Goal: Task Accomplishment & Management: Use online tool/utility

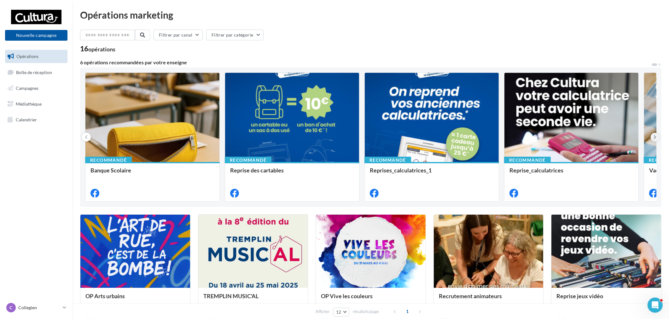
click at [659, 136] on button at bounding box center [655, 137] width 9 height 9
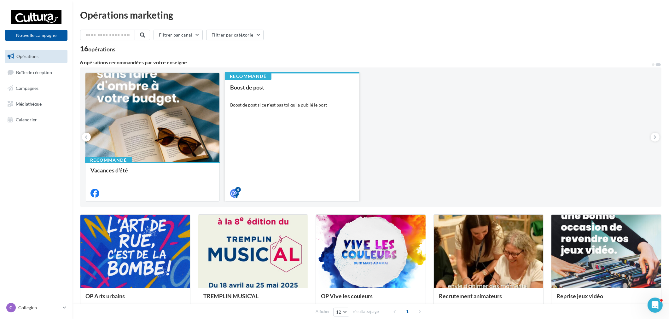
click at [345, 97] on div "Recommandé Boost de post Boost de post si ce n'est pas toi qui a publié le post…" at bounding box center [292, 137] width 135 height 129
click at [276, 114] on div "Boost de post Boost de post si ce n'est pas toi qui a publié le post" at bounding box center [292, 140] width 124 height 112
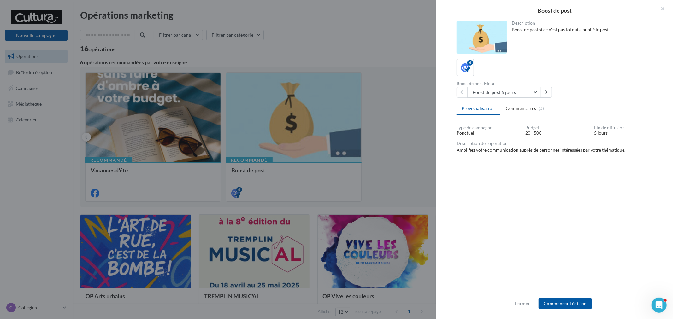
click at [572, 311] on div "Fermer Commencer l'édition" at bounding box center [554, 306] width 237 height 26
click at [573, 308] on button "Commencer l'édition" at bounding box center [564, 303] width 53 height 11
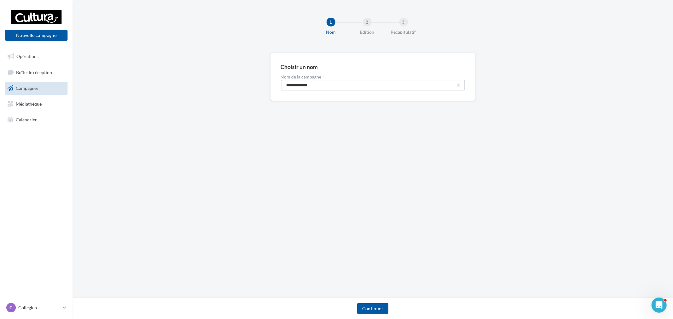
click at [319, 89] on input "**********" at bounding box center [373, 85] width 184 height 11
type input "**********"
click at [372, 308] on button "Continuer" at bounding box center [372, 308] width 31 height 11
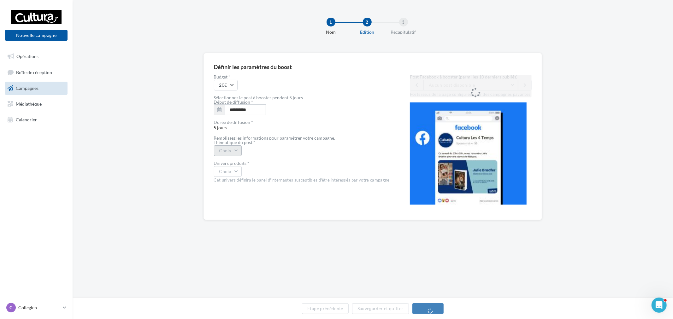
drag, startPoint x: 238, startPoint y: 150, endPoint x: 238, endPoint y: 153, distance: 3.8
click at [238, 150] on button "Choix" at bounding box center [228, 150] width 28 height 11
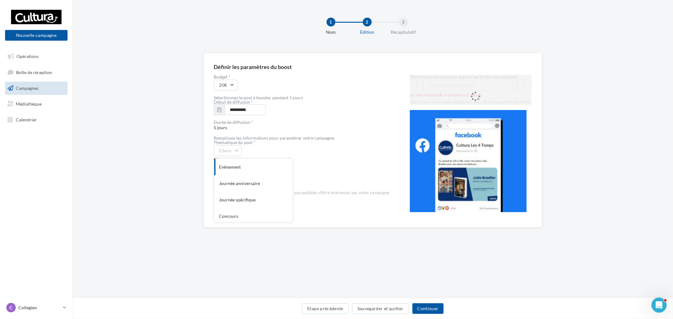
click at [475, 96] on div "Post Facebook à booster (parmi les 10 derniers publiés) Aucun post disponible L…" at bounding box center [471, 90] width 122 height 30
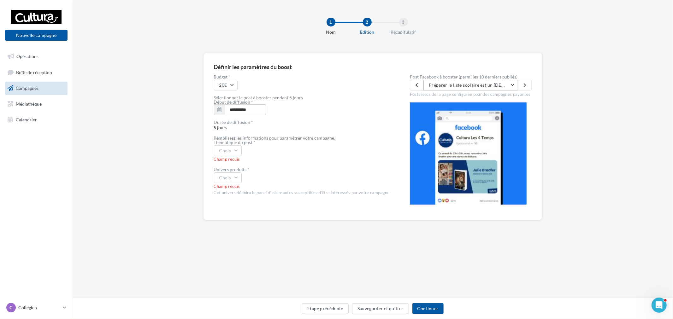
click at [499, 80] on button "Préparer la liste scolaire est un calvaire ? 📝 Cette année, elle peut vous perm…" at bounding box center [470, 85] width 95 height 11
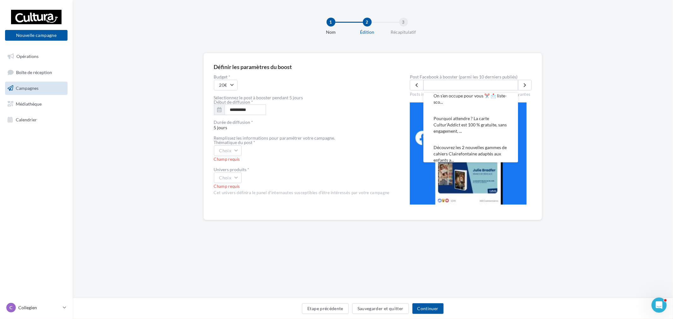
scroll to position [105, 0]
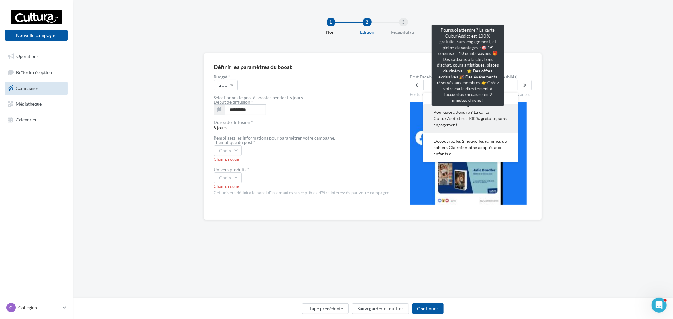
click at [490, 115] on span "Pourquoi attendre ? La carte Cultur’Addict est 100 % gratuite, sans engagement,…" at bounding box center [470, 118] width 74 height 19
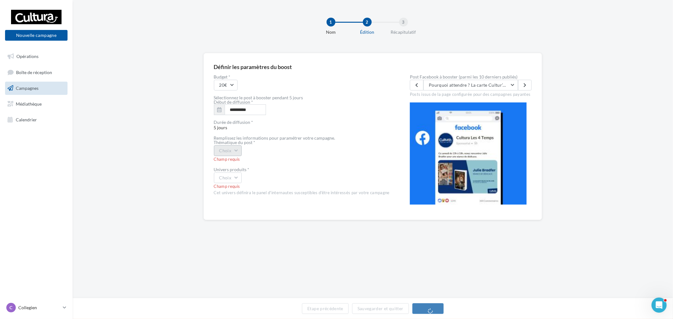
click at [222, 151] on button "Choix" at bounding box center [228, 150] width 28 height 11
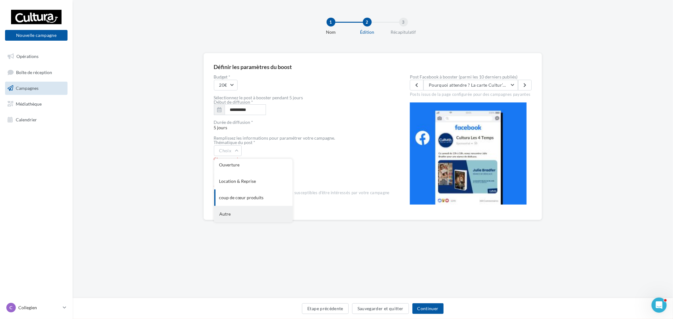
click at [245, 209] on div "Autre" at bounding box center [253, 214] width 78 height 16
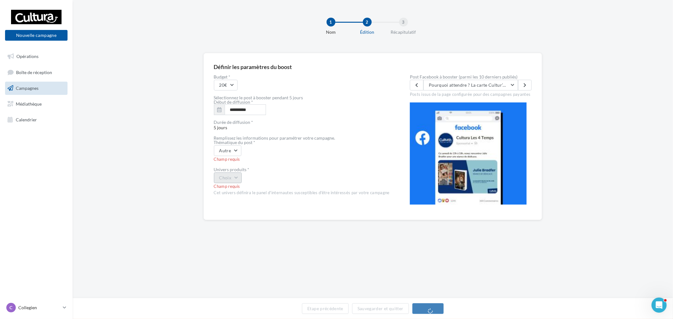
click at [234, 180] on button "Choix" at bounding box center [228, 178] width 28 height 11
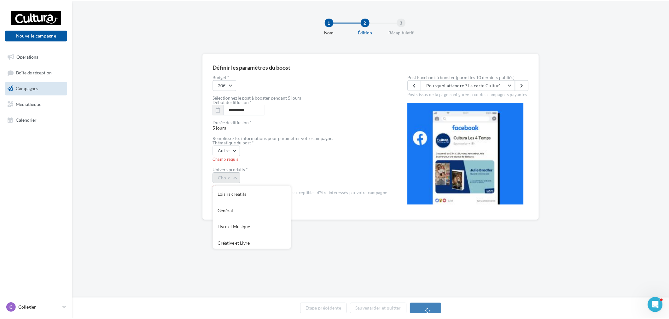
scroll to position [51, 0]
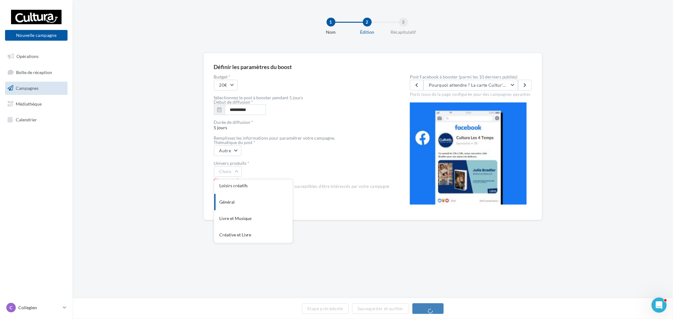
click at [249, 202] on div "Général" at bounding box center [253, 202] width 78 height 16
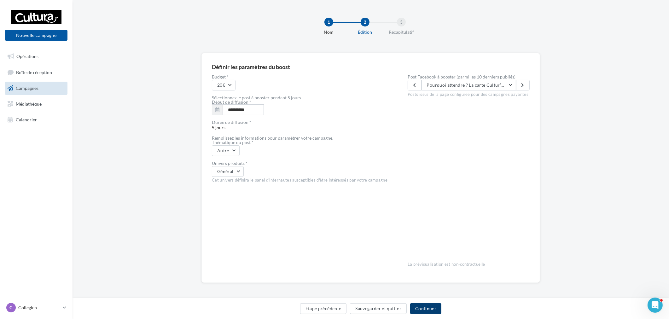
click at [432, 305] on button "Continuer" at bounding box center [425, 308] width 31 height 11
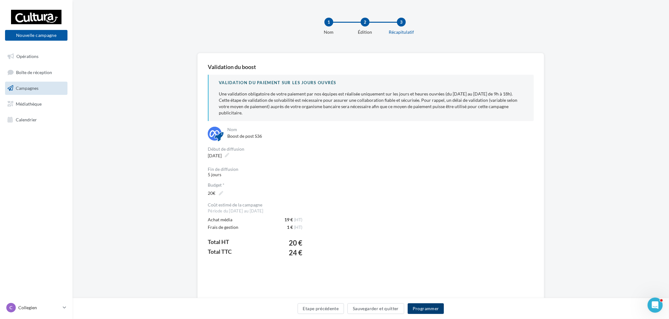
click at [435, 309] on button "Programmer" at bounding box center [426, 308] width 37 height 11
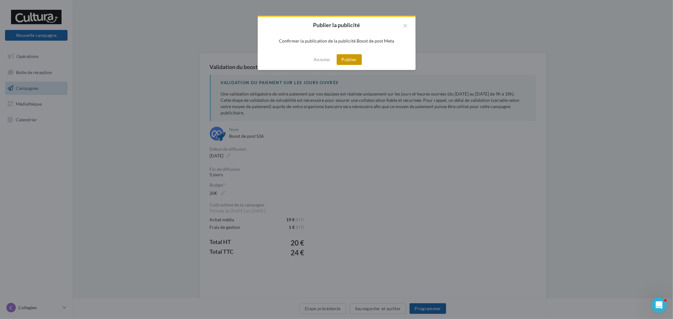
click at [354, 59] on button "Publier" at bounding box center [349, 59] width 25 height 11
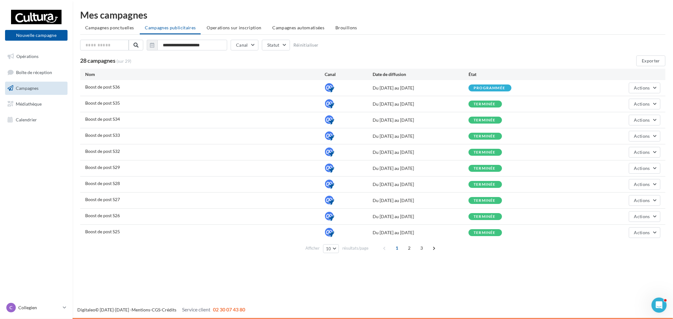
click at [70, 310] on div "C Collegien r.duriaux@cultura.fr" at bounding box center [36, 310] width 73 height 17
click at [56, 305] on p "Collegien" at bounding box center [39, 308] width 42 height 6
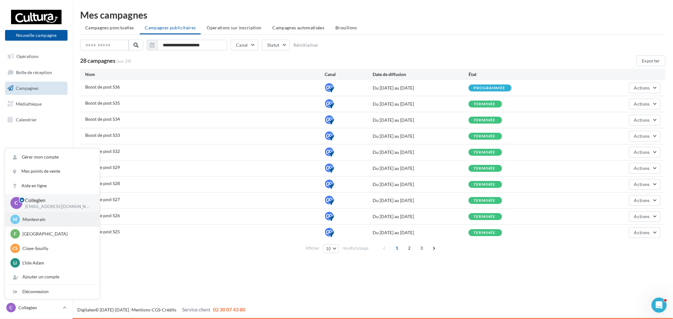
click at [41, 222] on div "M Montevrain r.duriaux2@cultura.fr" at bounding box center [52, 219] width 84 height 9
